Goal: Transaction & Acquisition: Purchase product/service

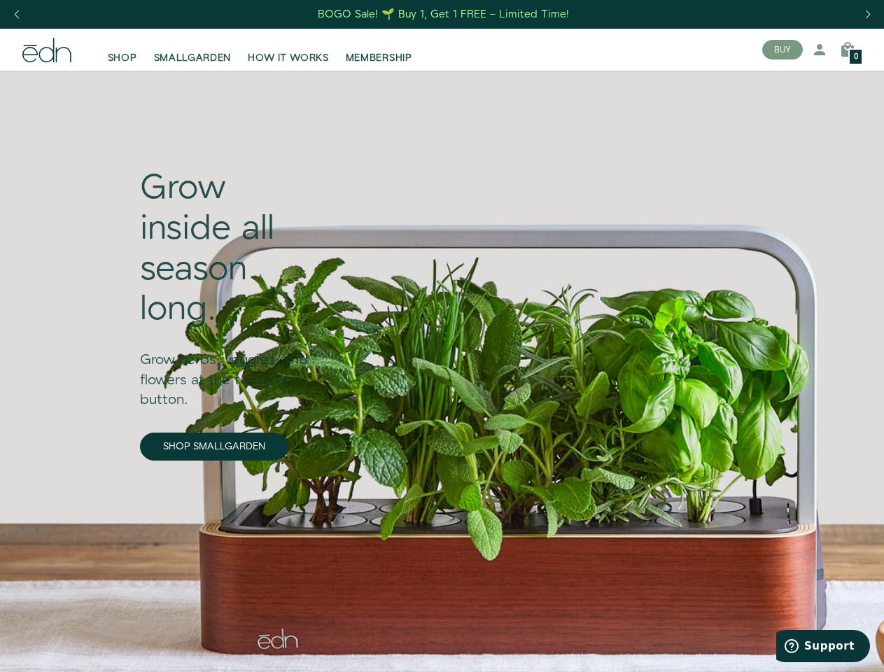
click at [867, 15] on div "Next slide" at bounding box center [867, 14] width 19 height 31
click at [16, 15] on div "Previous slide" at bounding box center [16, 14] width 19 height 31
click at [782, 50] on button "BUY" at bounding box center [782, 50] width 41 height 20
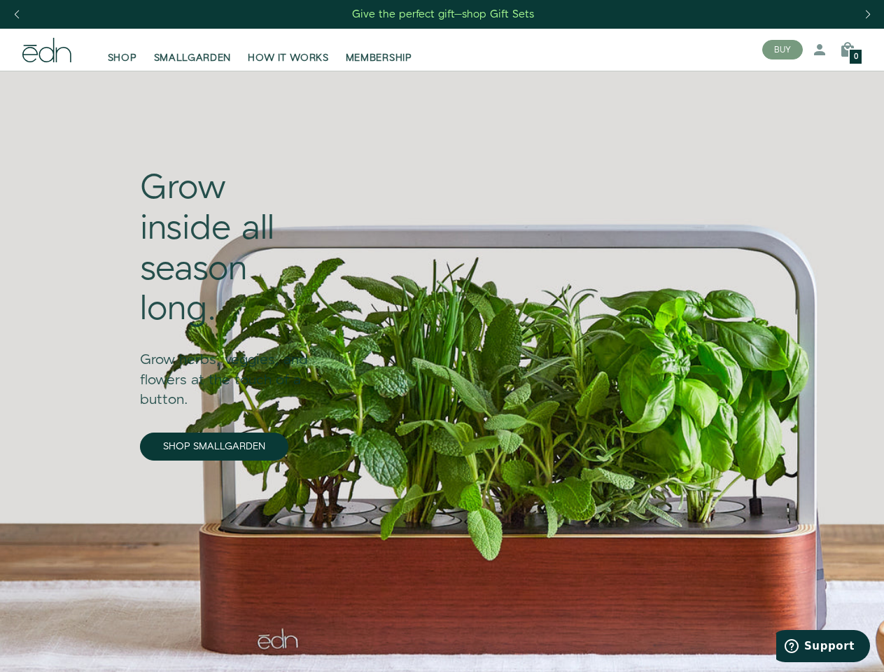
click at [819, 50] on icon at bounding box center [819, 49] width 17 height 17
click at [847, 50] on icon at bounding box center [847, 49] width 17 height 17
click at [847, 50] on div at bounding box center [442, 336] width 884 height 672
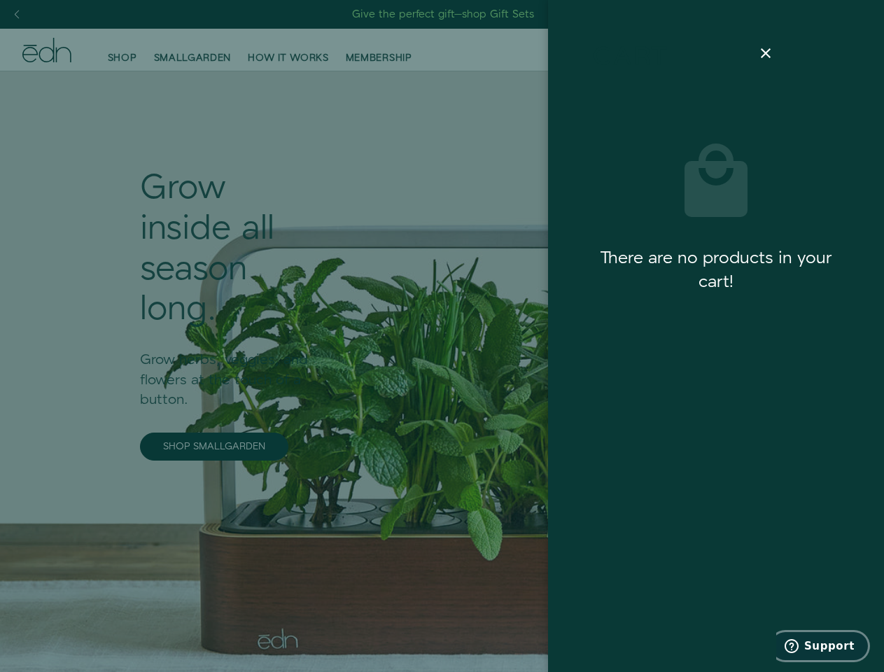
click at [823, 646] on span "Support" at bounding box center [829, 645] width 50 height 13
